Goal: Information Seeking & Learning: Learn about a topic

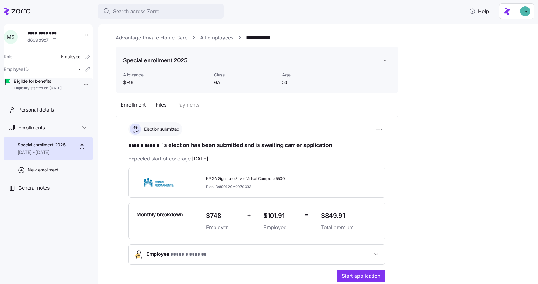
scroll to position [28, 0]
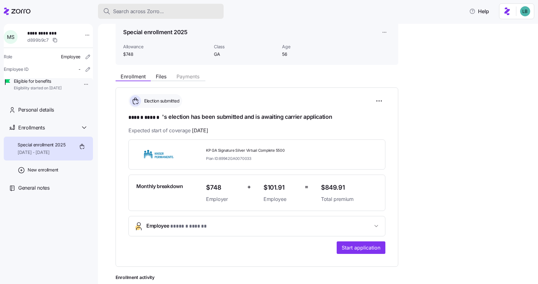
click at [127, 12] on span "Search across Zorro..." at bounding box center [138, 12] width 51 height 8
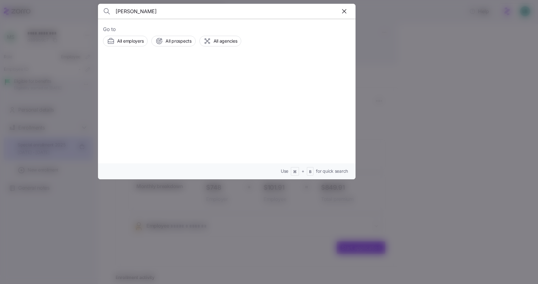
type input "[PERSON_NAME]"
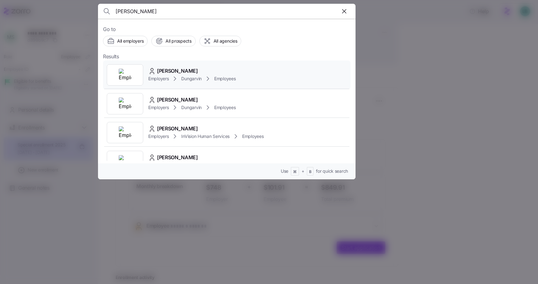
click at [181, 71] on span "[PERSON_NAME]" at bounding box center [177, 71] width 41 height 8
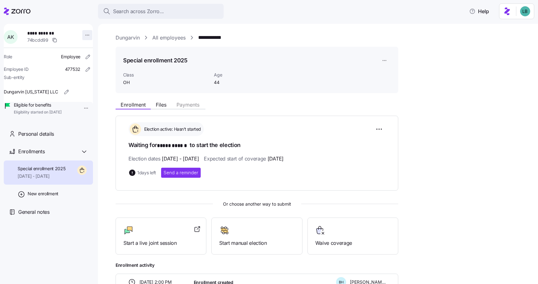
click at [84, 35] on html "**********" at bounding box center [269, 140] width 538 height 281
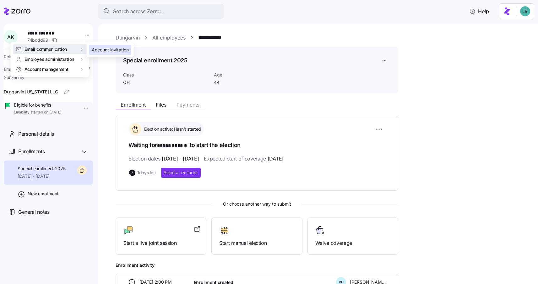
click at [103, 49] on div "Account invitation" at bounding box center [110, 49] width 37 height 7
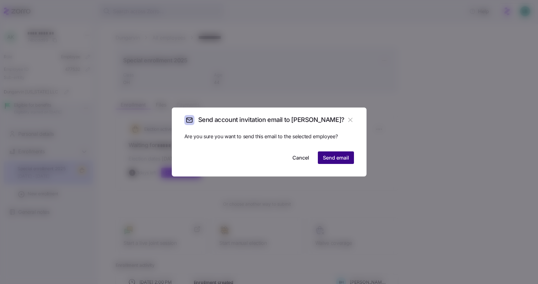
click at [338, 159] on span "Send email" at bounding box center [336, 158] width 26 height 8
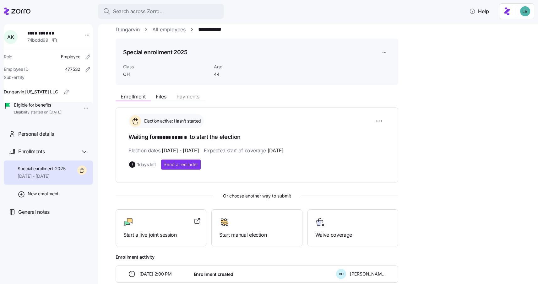
scroll to position [7, 0]
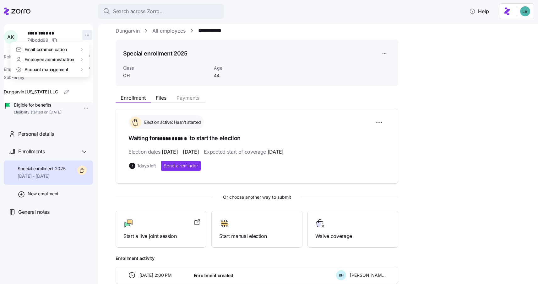
click at [84, 35] on html "**********" at bounding box center [269, 140] width 538 height 281
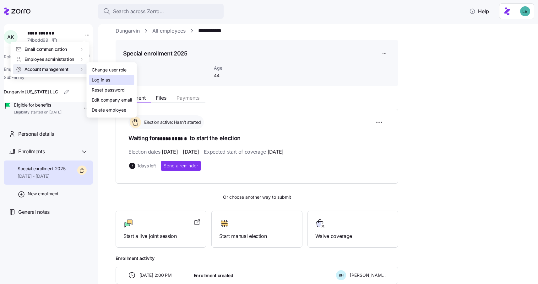
click at [96, 79] on div "Log in as" at bounding box center [101, 80] width 19 height 7
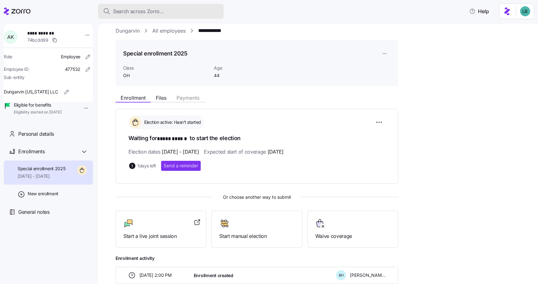
click at [120, 13] on span "Search across Zorro..." at bounding box center [138, 12] width 51 height 8
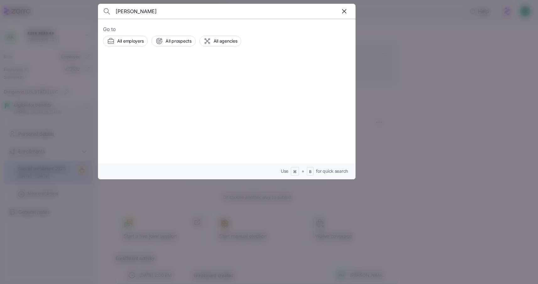
type input "Cassandra Wygle"
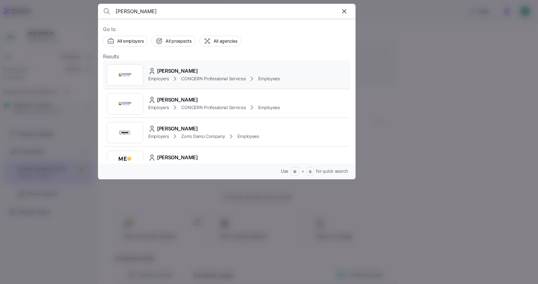
click at [177, 69] on span "Cassandra Wygle" at bounding box center [177, 71] width 41 height 8
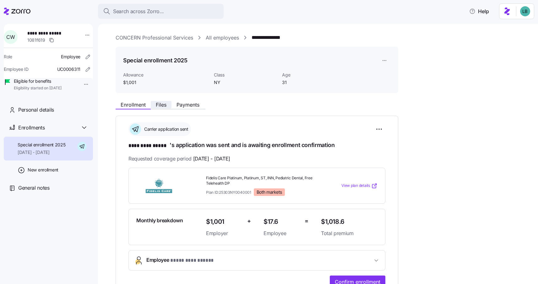
click at [161, 106] on span "Files" at bounding box center [161, 104] width 11 height 5
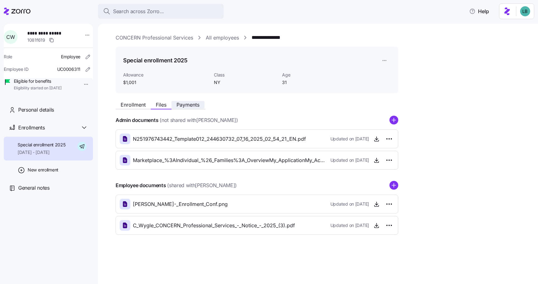
click at [183, 108] on button "Payments" at bounding box center [187, 105] width 33 height 8
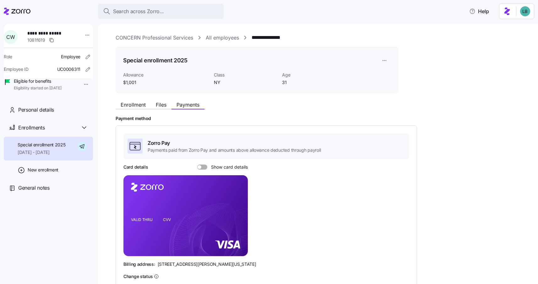
click at [281, 37] on link "**********" at bounding box center [272, 38] width 42 height 8
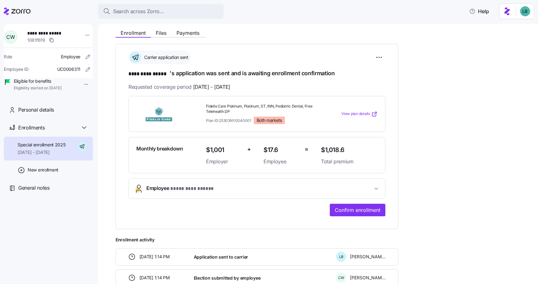
scroll to position [111, 0]
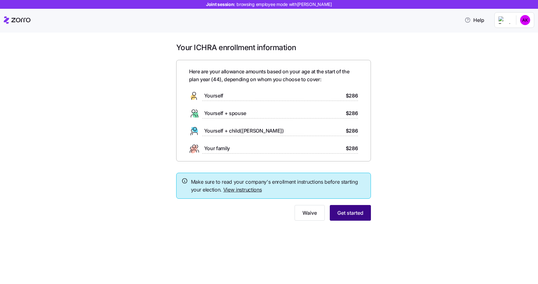
click at [340, 213] on span "Get started" at bounding box center [350, 213] width 26 height 8
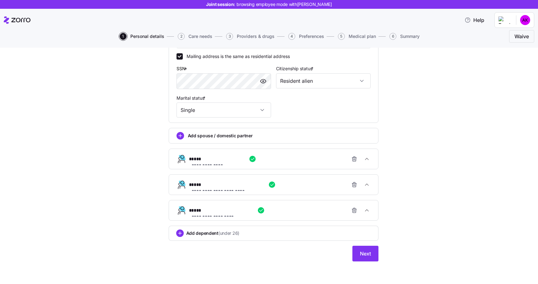
scroll to position [237, 0]
